Goal: Information Seeking & Learning: Learn about a topic

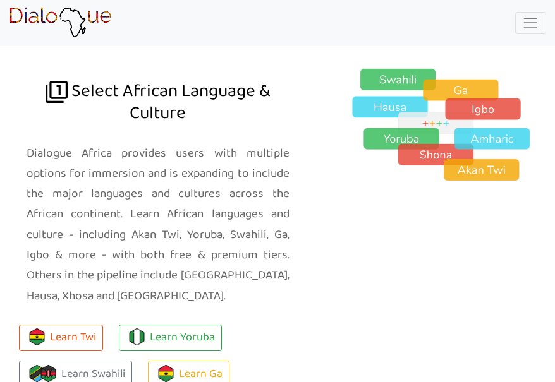
scroll to position [1138, 0]
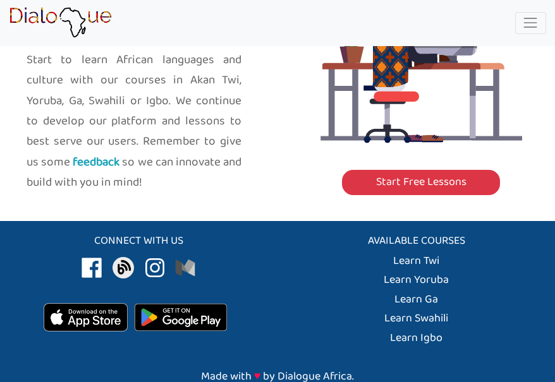
scroll to position [1950, 0]
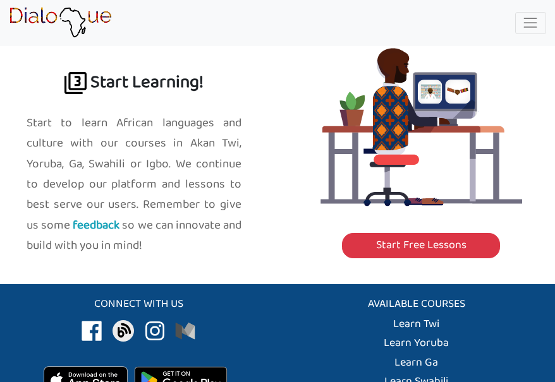
click at [71, 319] on link "Learn Swahili" at bounding box center [416, 325] width 46 height 20
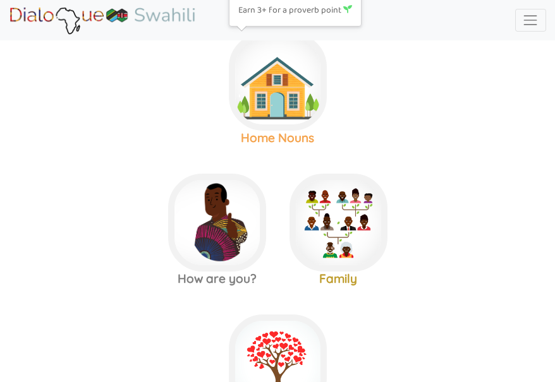
scroll to position [63, 0]
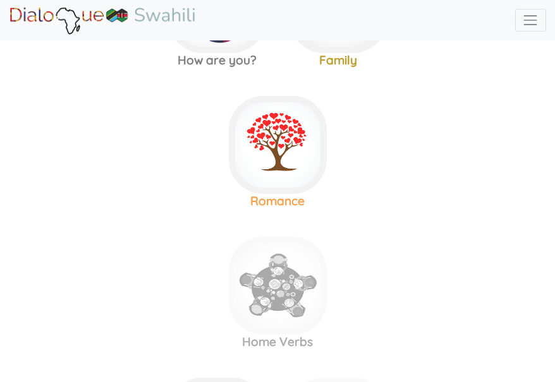
scroll to position [316, 0]
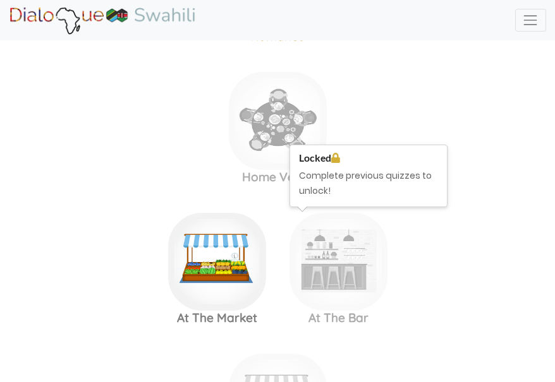
scroll to position [442, 0]
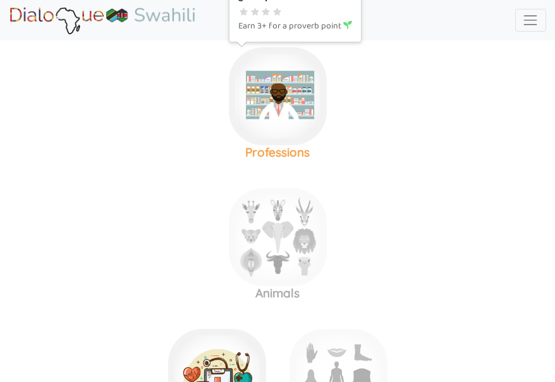
scroll to position [1074, 0]
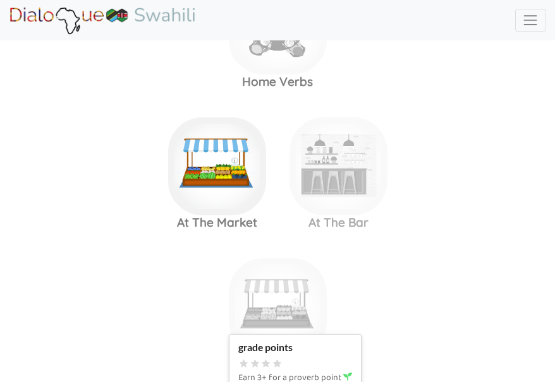
scroll to position [270, 0]
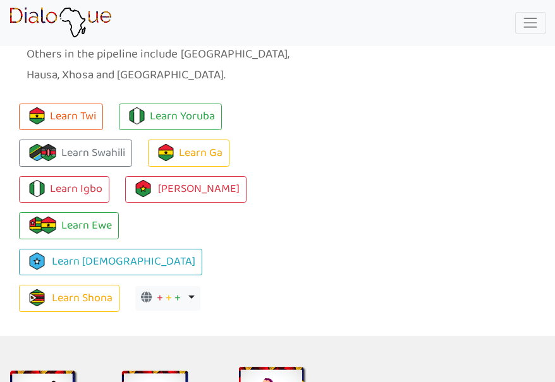
scroll to position [1340, 0]
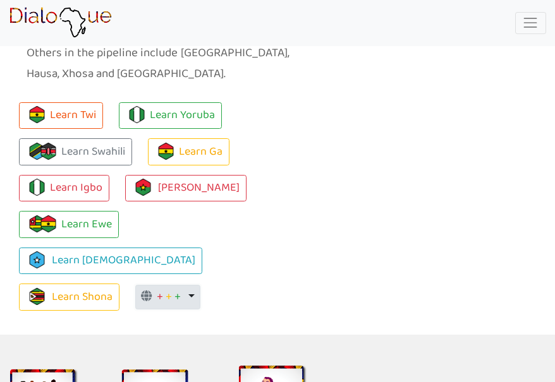
click at [71, 285] on button "+ + + Toggle Dropdown" at bounding box center [167, 297] width 65 height 25
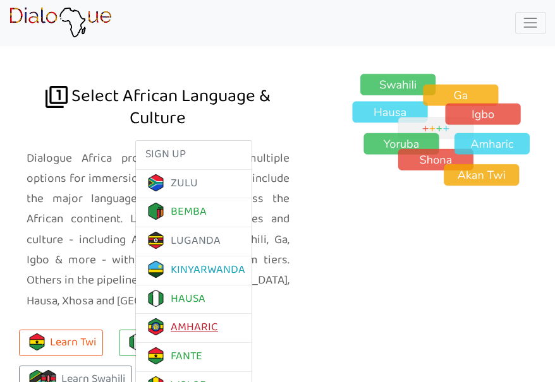
scroll to position [1087, 0]
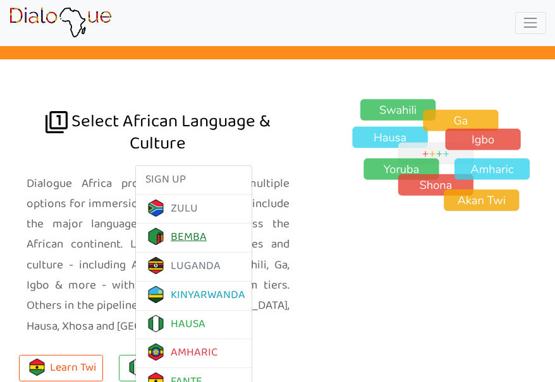
click at [71, 228] on link "BEMBA" at bounding box center [175, 238] width 61 height 20
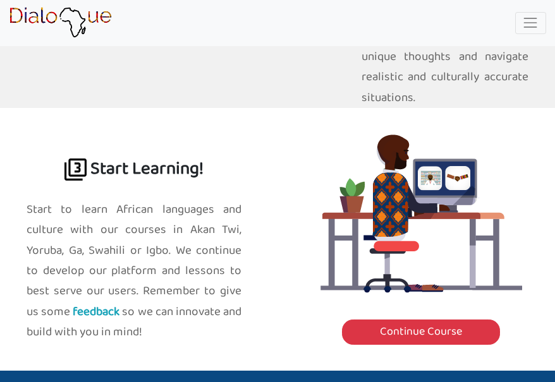
scroll to position [2013, 0]
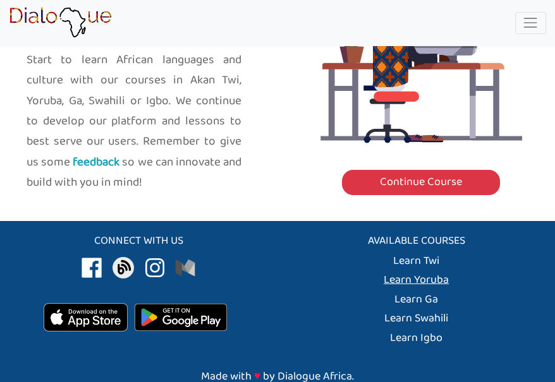
click at [423, 252] on link "Learn Yoruba" at bounding box center [416, 262] width 46 height 20
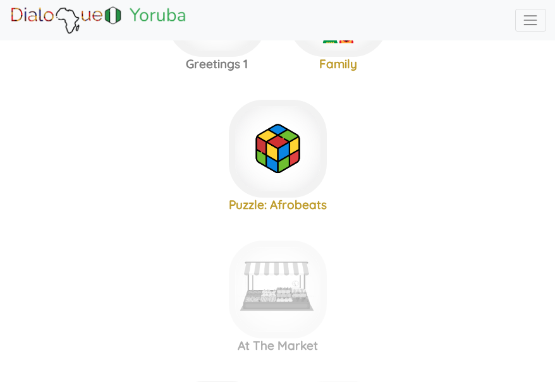
scroll to position [253, 0]
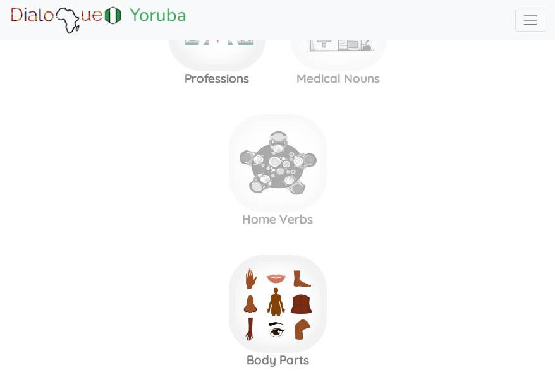
scroll to position [822, 0]
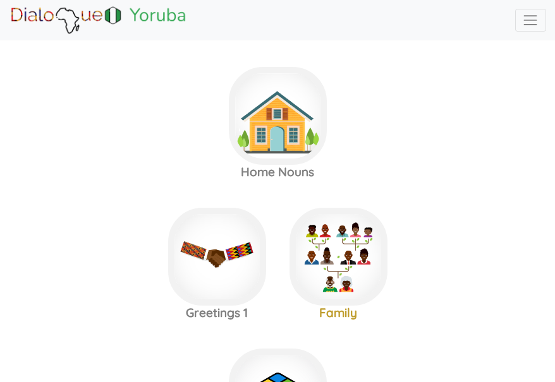
click at [525, 21] on span "Toggle navigation" at bounding box center [530, 20] width 16 height 16
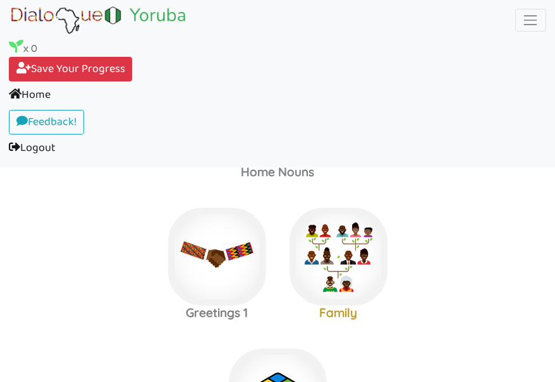
click at [44, 143] on link "Logout (current)" at bounding box center [277, 149] width 537 height 28
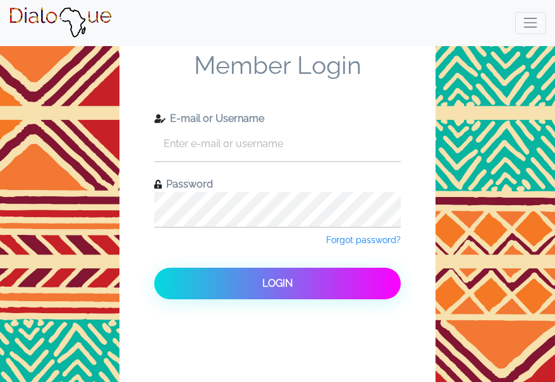
click at [38, 15] on img at bounding box center [60, 23] width 103 height 32
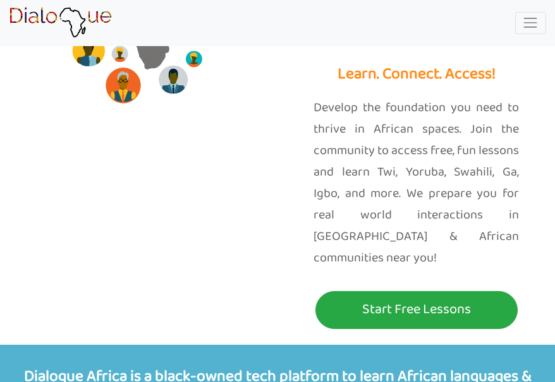
scroll to position [126, 0]
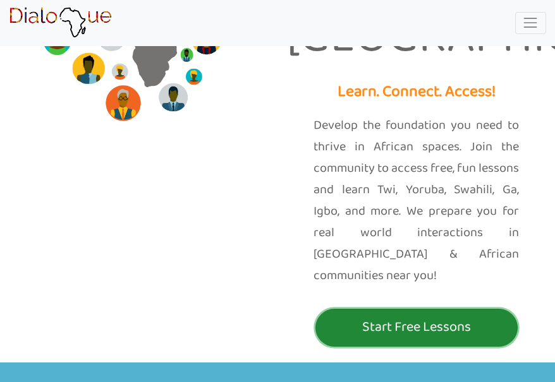
click at [387, 316] on p "Start Free Lessons" at bounding box center [417, 327] width 196 height 23
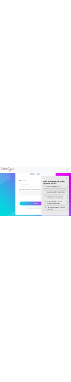
scroll to position [12, 0]
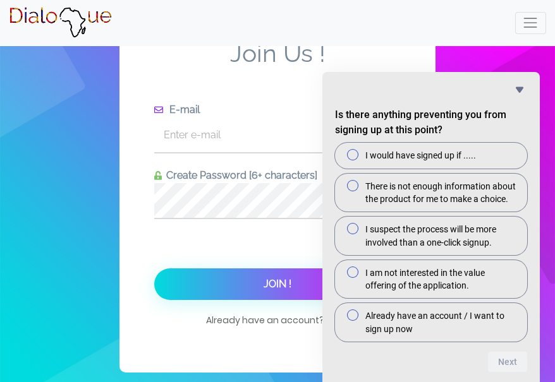
click at [489, 56] on div "Join Us ! E-mail Create Password [6+ characters] Forgot password? Join ! Alread…" at bounding box center [277, 185] width 555 height 394
click at [82, 101] on div "Join Us ! E-mail Create Password [6+ characters] Forgot password? Join ! Alread…" at bounding box center [277, 185] width 555 height 394
